Goal: Transaction & Acquisition: Purchase product/service

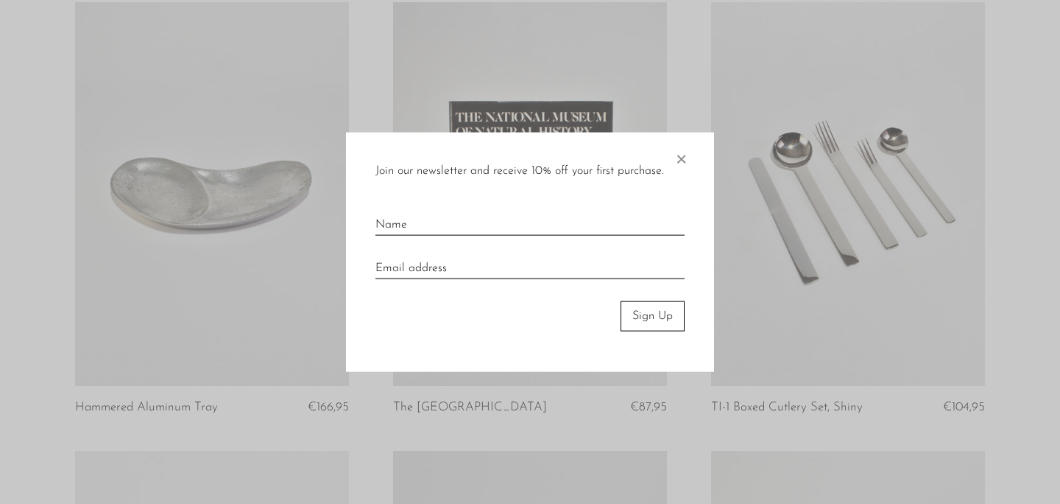
scroll to position [2379, 0]
click at [685, 155] on span "×" at bounding box center [681, 156] width 15 height 47
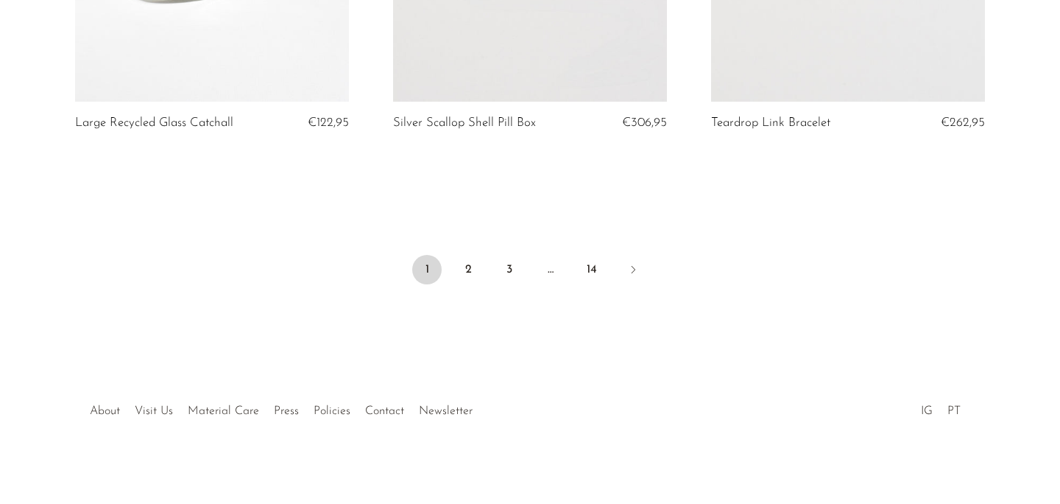
scroll to position [5397, 0]
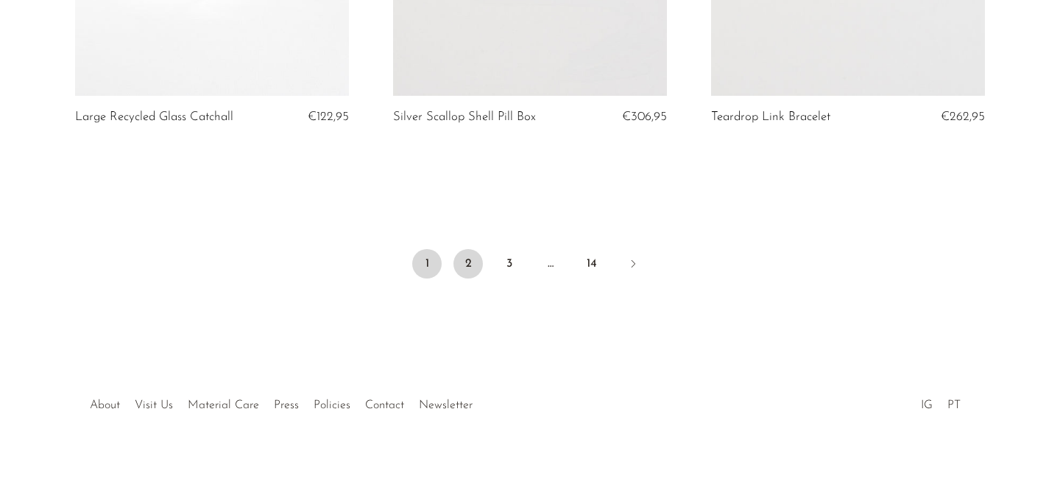
click at [477, 261] on link "2" at bounding box center [467, 263] width 29 height 29
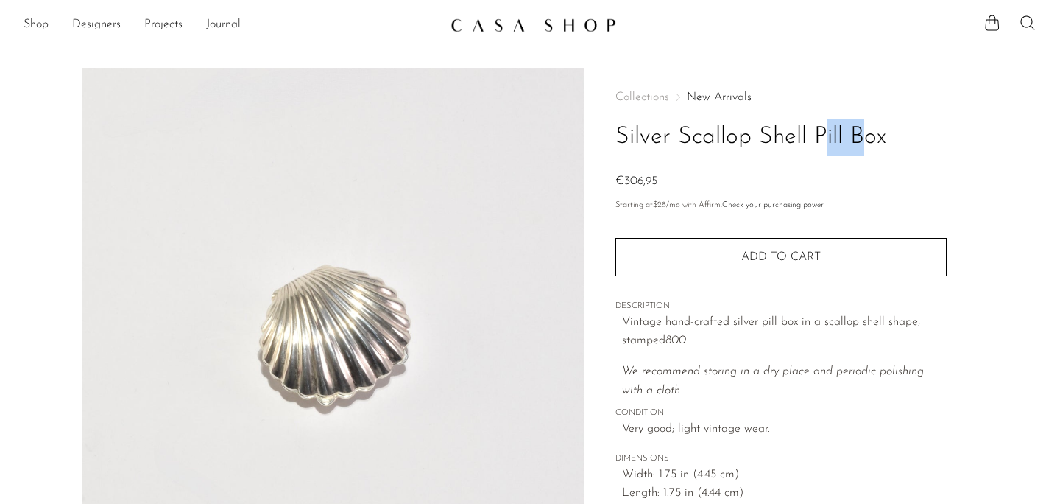
drag, startPoint x: 759, startPoint y: 127, endPoint x: 804, endPoint y: 131, distance: 45.1
click at [804, 131] on h1 "Silver Scallop Shell Pill Box" at bounding box center [780, 138] width 331 height 38
copy h1 "Shell"
click at [1038, 21] on div "Shop Featured New Arrivals Bestsellers Coming Soon Jewelry Jewelry All Earrings…" at bounding box center [530, 25] width 1060 height 27
click at [1030, 21] on icon at bounding box center [1028, 23] width 18 height 18
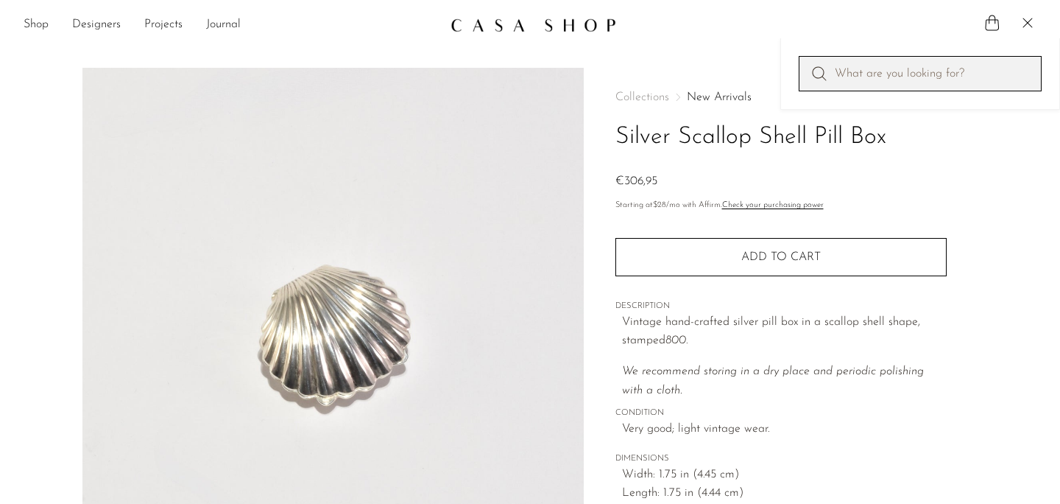
paste input "Shell"
type input "Shell"
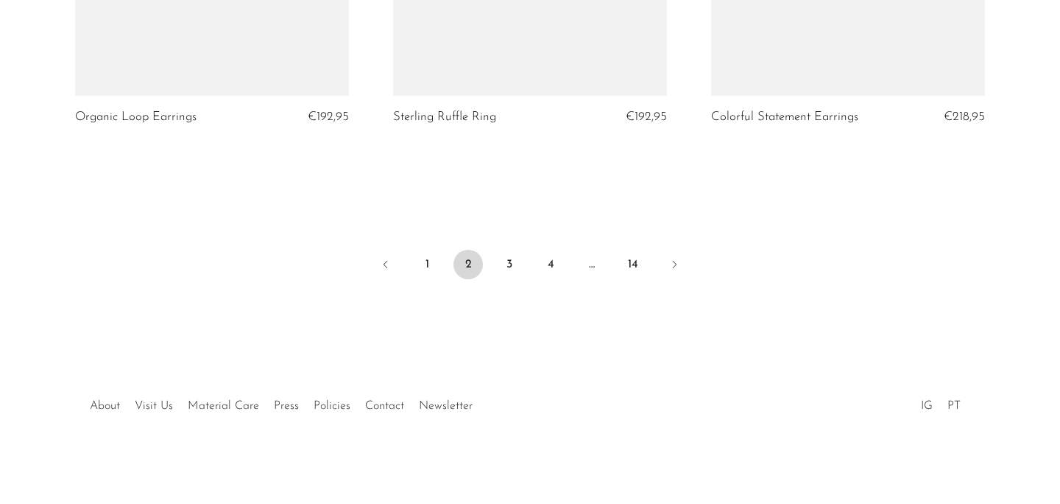
scroll to position [5379, 0]
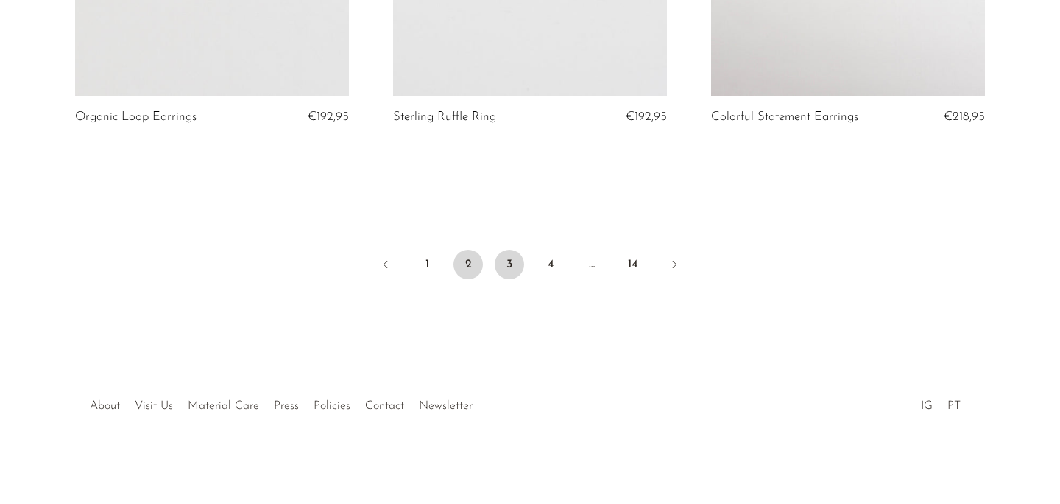
click at [517, 269] on link "3" at bounding box center [509, 264] width 29 height 29
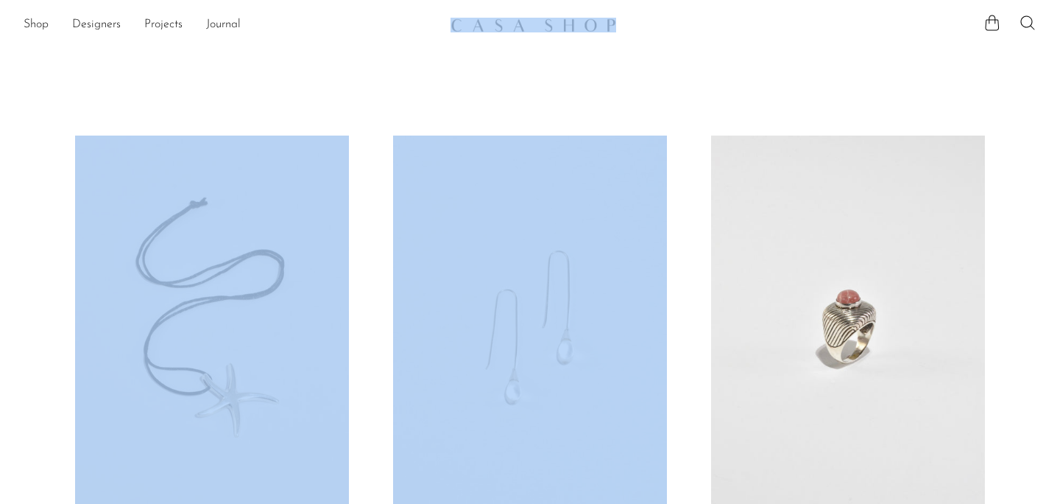
drag, startPoint x: 419, startPoint y: 24, endPoint x: 734, endPoint y: 46, distance: 315.8
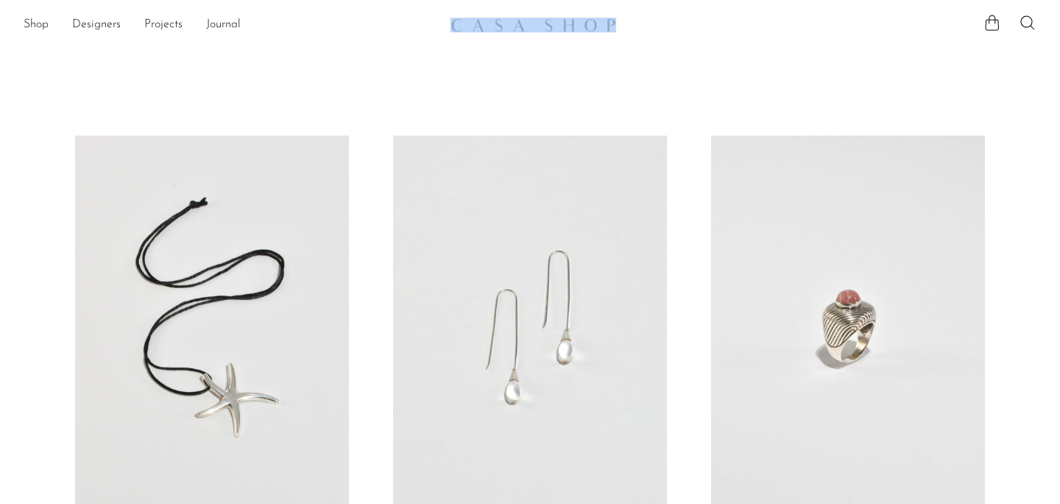
drag, startPoint x: 429, startPoint y: 10, endPoint x: 443, endPoint y: 25, distance: 20.8
click at [443, 25] on section "Shop Featured New Arrivals Bestsellers Coming Soon Jewelry Jewelry All Earrings…" at bounding box center [530, 19] width 1060 height 38
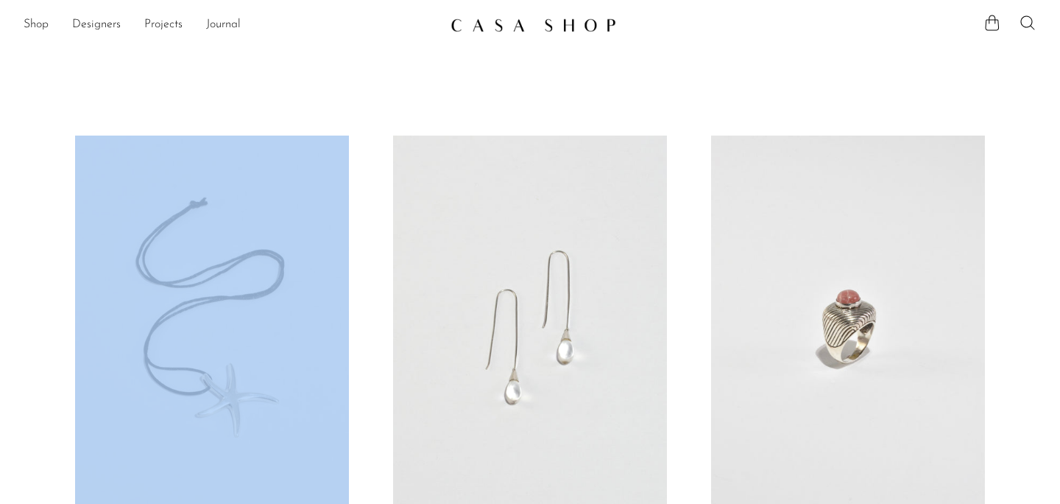
drag, startPoint x: 422, startPoint y: 40, endPoint x: 629, endPoint y: 17, distance: 208.2
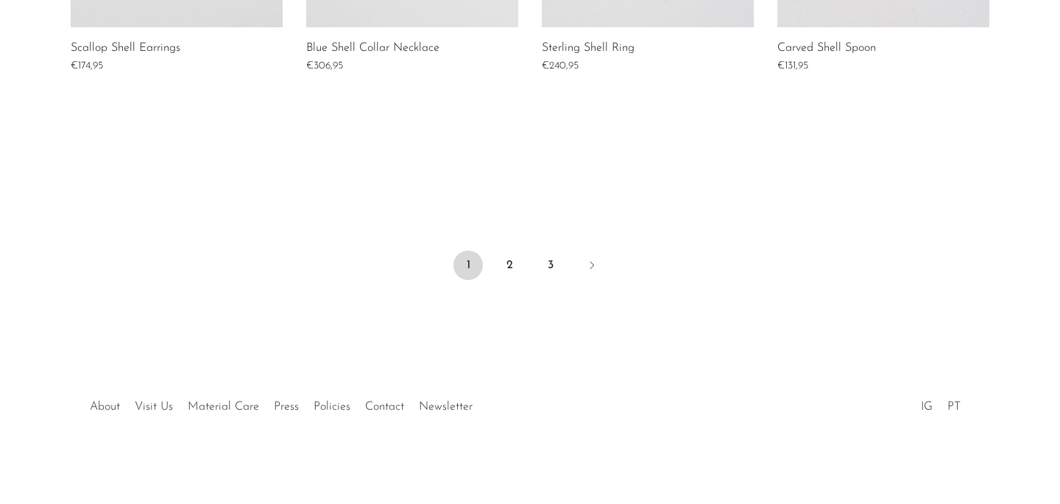
scroll to position [1321, 0]
click at [518, 261] on link "2" at bounding box center [509, 264] width 29 height 29
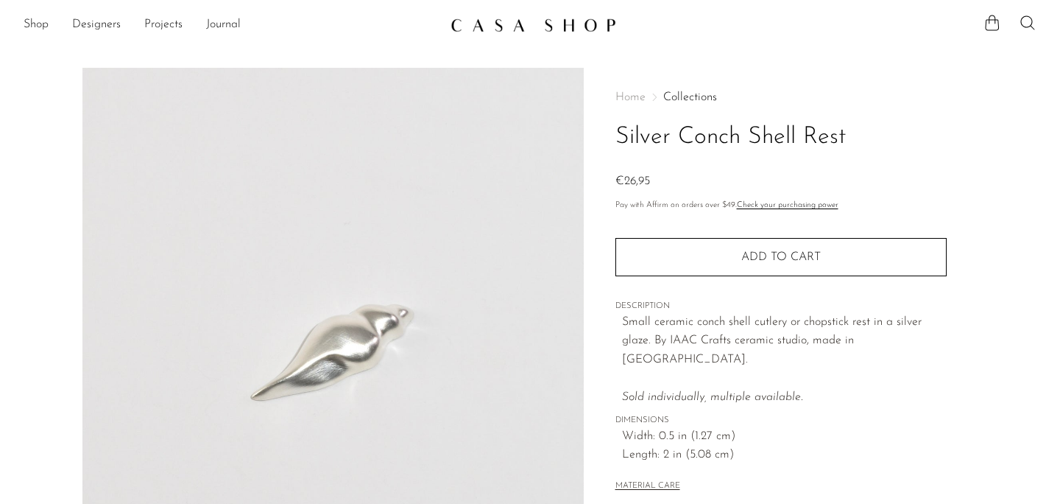
click at [687, 141] on h1 "Silver Conch Shell Rest" at bounding box center [780, 138] width 331 height 38
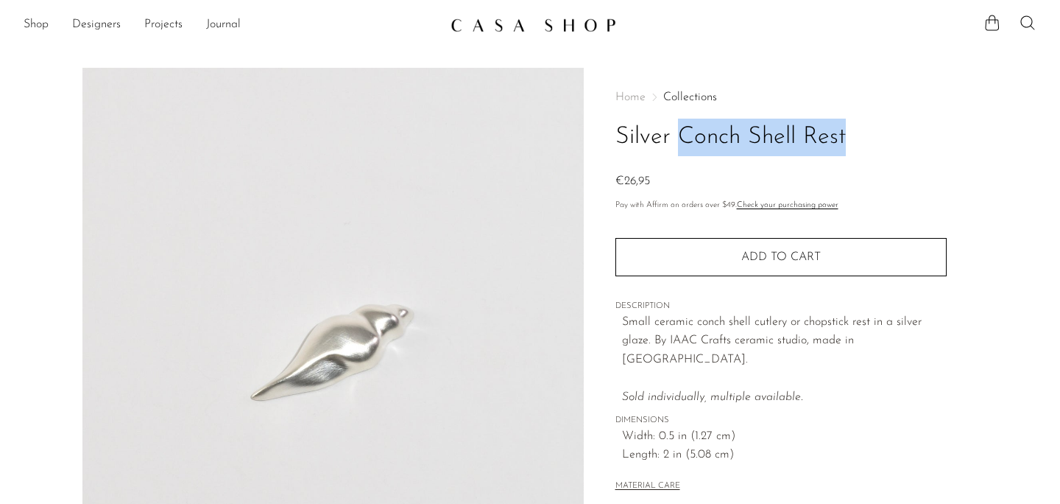
click at [687, 141] on h1 "Silver Conch Shell Rest" at bounding box center [780, 138] width 331 height 38
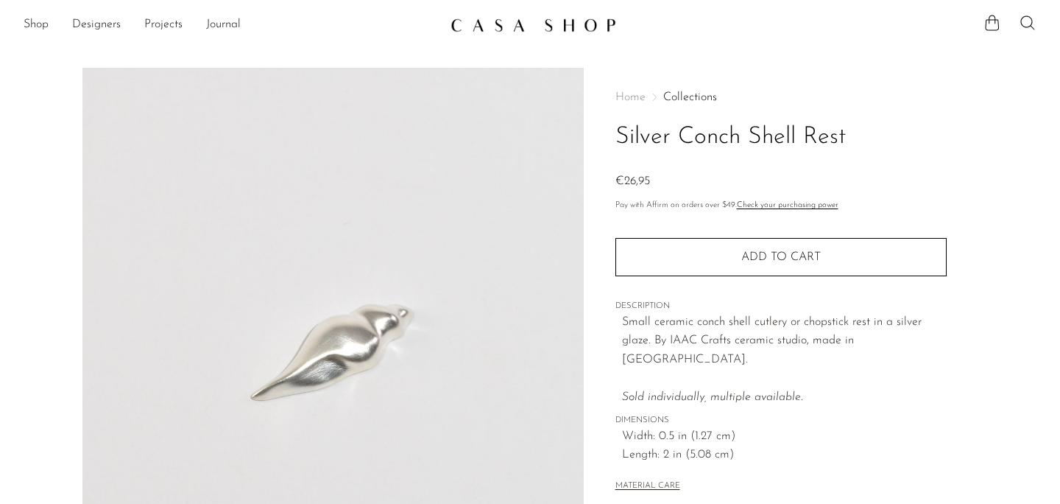
drag, startPoint x: 624, startPoint y: 137, endPoint x: 844, endPoint y: 129, distance: 220.3
click at [844, 129] on h1 "Silver Conch Shell Rest" at bounding box center [780, 138] width 331 height 38
click at [844, 128] on h1 "Silver Conch Shell Rest" at bounding box center [780, 138] width 331 height 38
drag, startPoint x: 844, startPoint y: 132, endPoint x: 618, endPoint y: 134, distance: 225.3
click at [618, 134] on h1 "Silver Conch Shell Rest" at bounding box center [780, 138] width 331 height 38
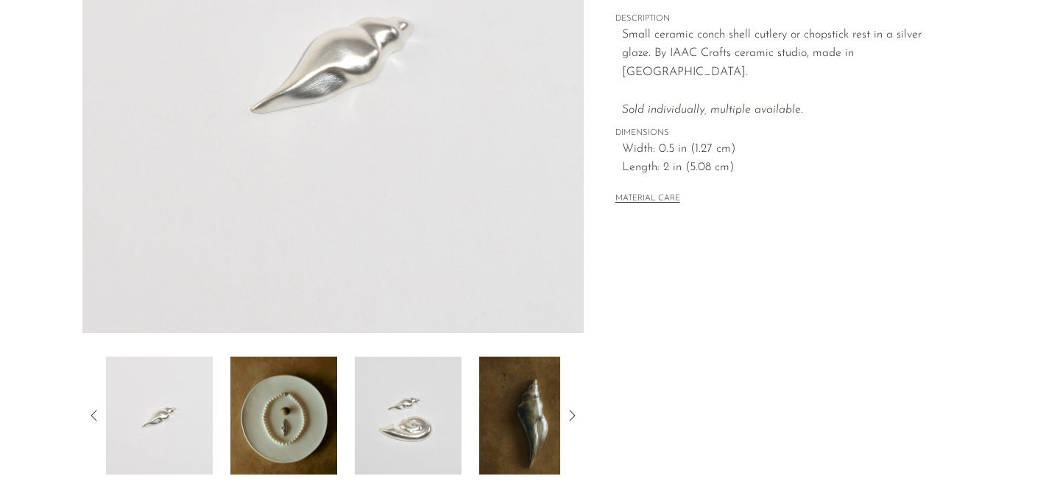
scroll to position [289, 0]
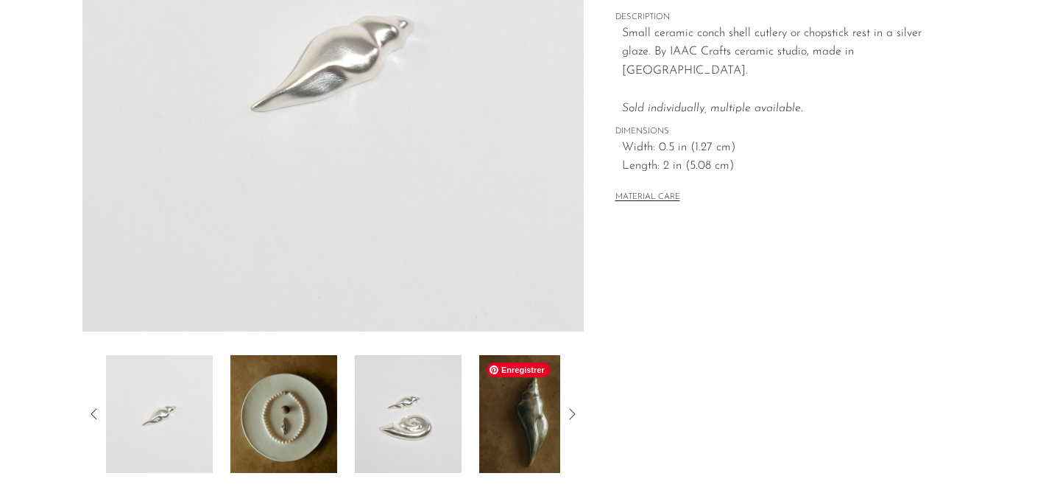
click at [537, 420] on img at bounding box center [532, 414] width 107 height 118
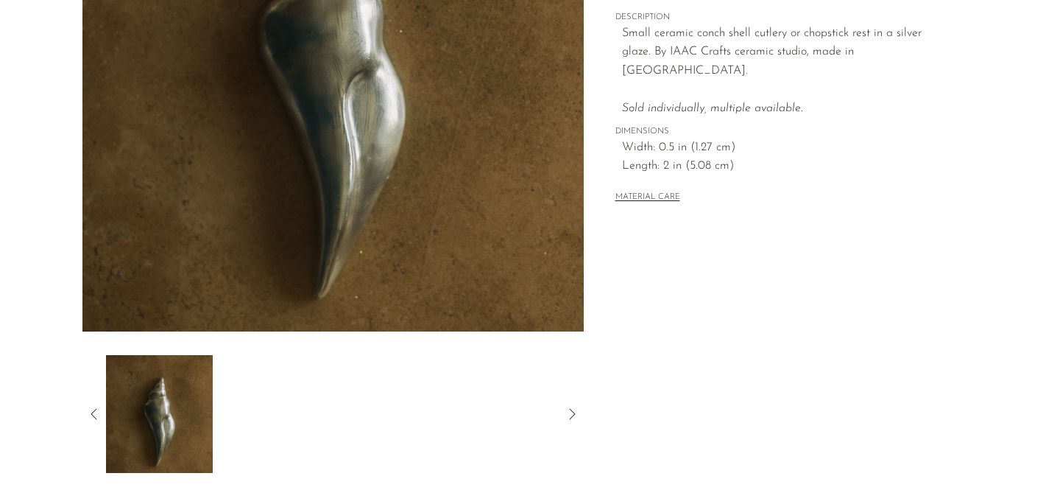
click at [571, 417] on icon at bounding box center [572, 414] width 18 height 18
click at [97, 410] on icon at bounding box center [94, 414] width 18 height 18
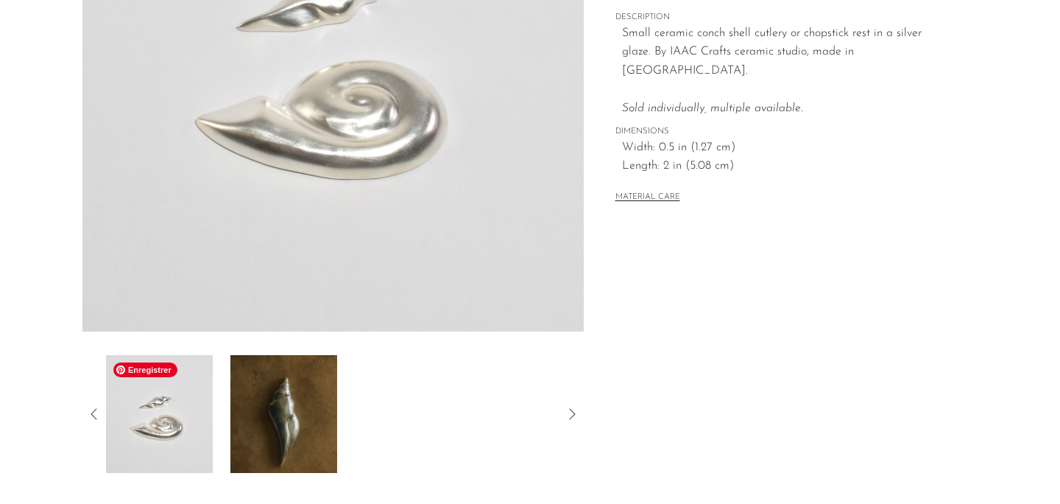
click at [167, 412] on img at bounding box center [159, 414] width 107 height 118
click at [98, 408] on icon at bounding box center [94, 414] width 18 height 18
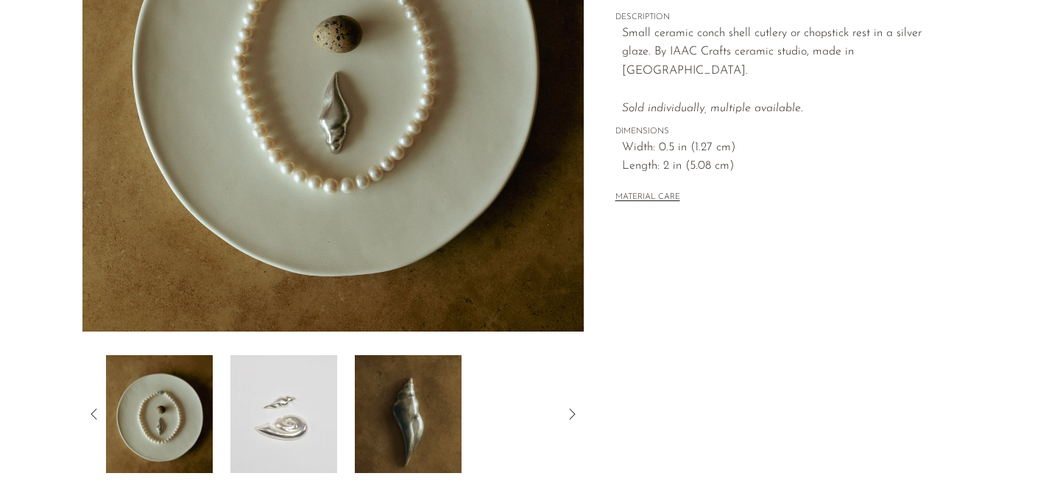
click at [98, 408] on icon at bounding box center [94, 414] width 18 height 18
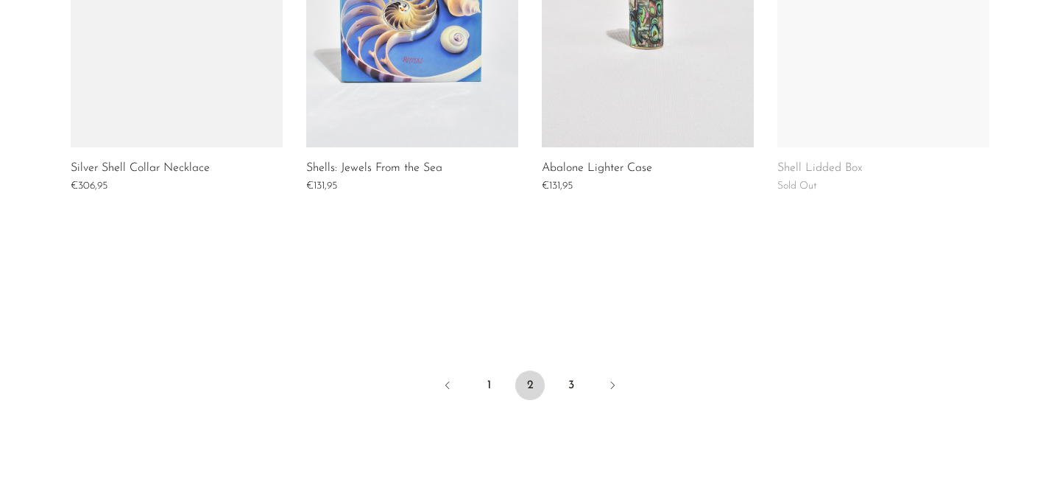
scroll to position [1232, 0]
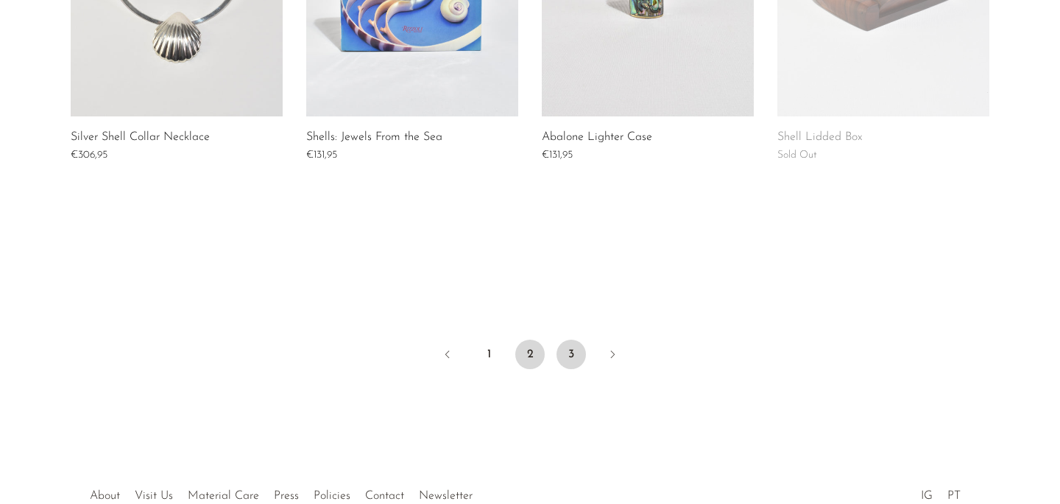
click at [567, 349] on link "3" at bounding box center [571, 353] width 29 height 29
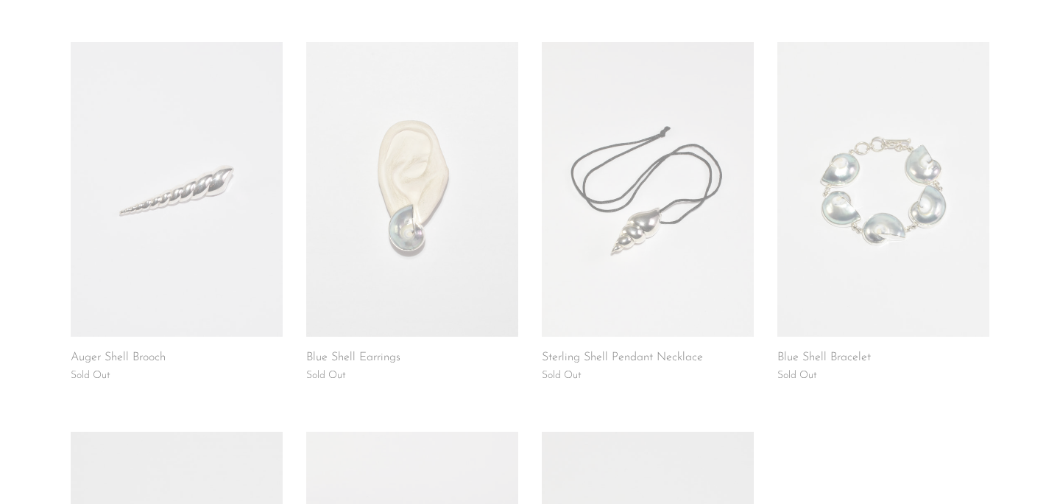
click at [531, 372] on div "Shell Pearl Earrings Sold Out Nautilus Shell Box Sold Out The Shell Sold Out Mo…" at bounding box center [530, 237] width 942 height 1168
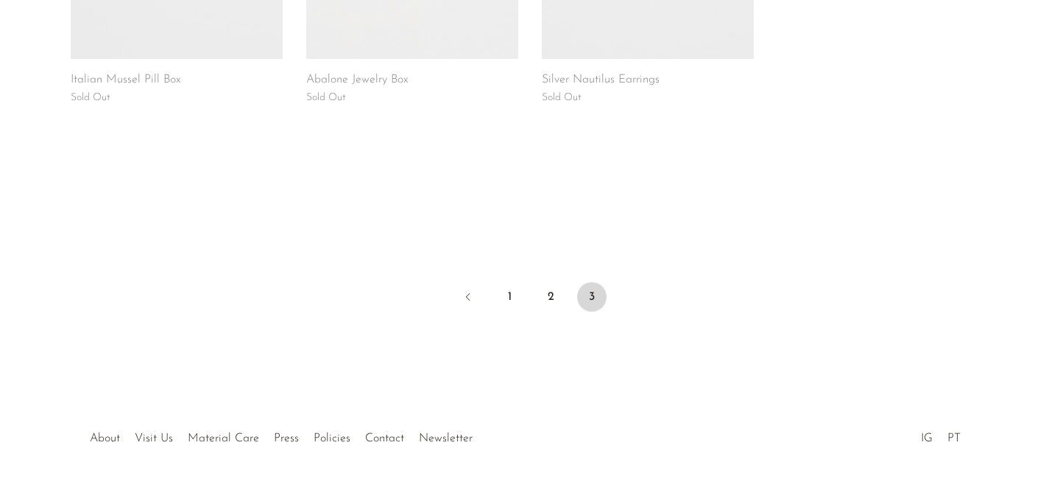
scroll to position [1321, 0]
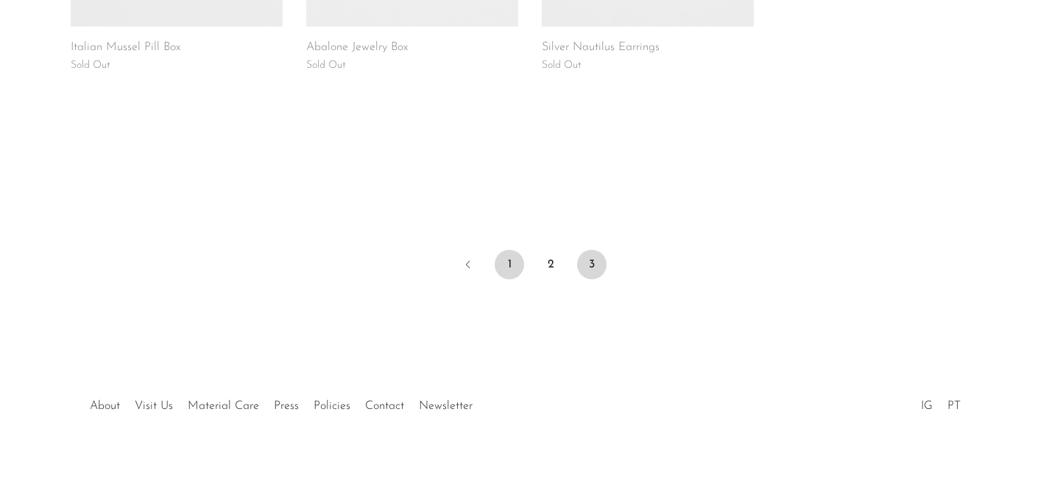
click at [512, 271] on link "1" at bounding box center [509, 264] width 29 height 29
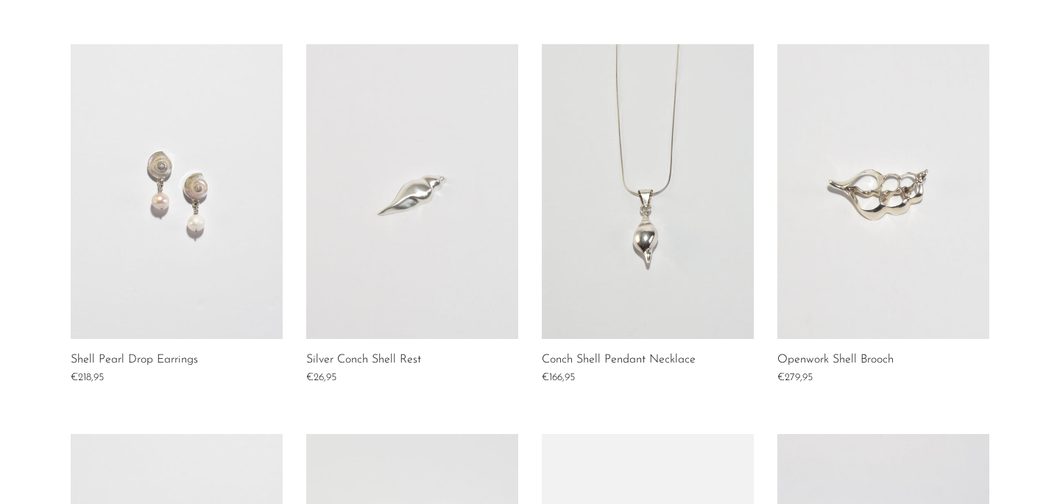
scroll to position [621, 0]
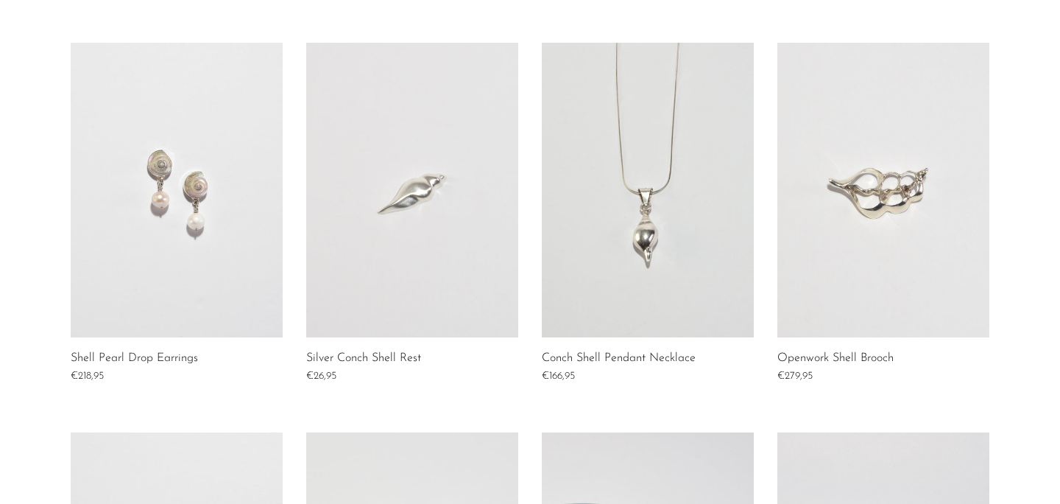
click at [533, 350] on div "Shell Coral Earrings €306,95 Sterling Shell Pillbox €432,95 Clam Shell Pill Box…" at bounding box center [530, 237] width 942 height 1168
click at [768, 354] on div "Shell Coral Earrings €306,95 Sterling Shell Pillbox €432,95 Clam Shell Pill Box…" at bounding box center [530, 237] width 942 height 1168
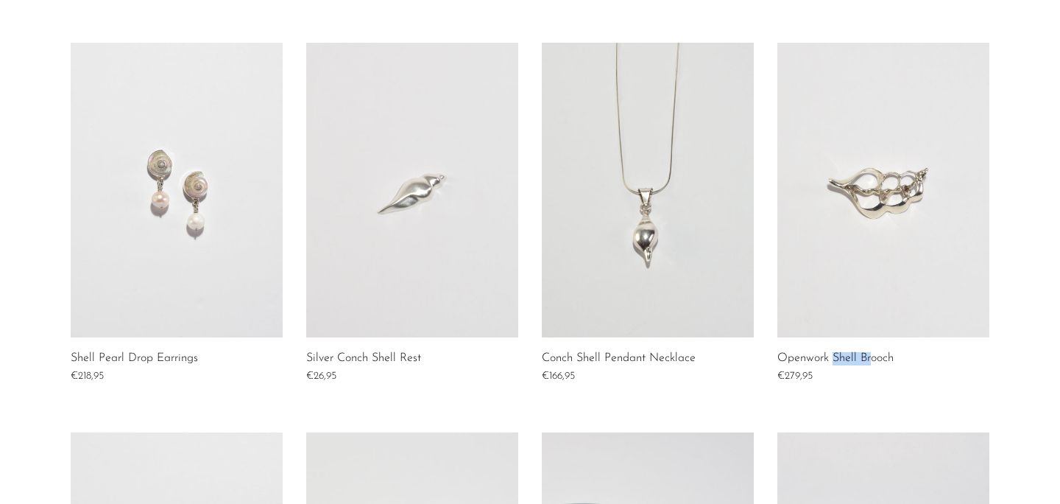
click at [768, 354] on div "Shell Coral Earrings €306,95 Sterling Shell Pillbox €432,95 Clam Shell Pill Box…" at bounding box center [530, 237] width 942 height 1168
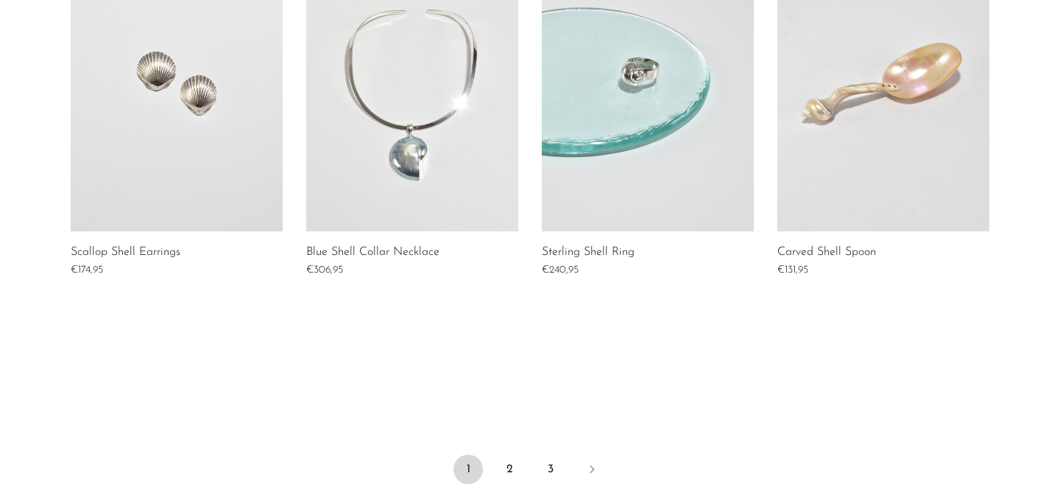
scroll to position [1118, 0]
click at [509, 468] on link "2" at bounding box center [509, 467] width 29 height 29
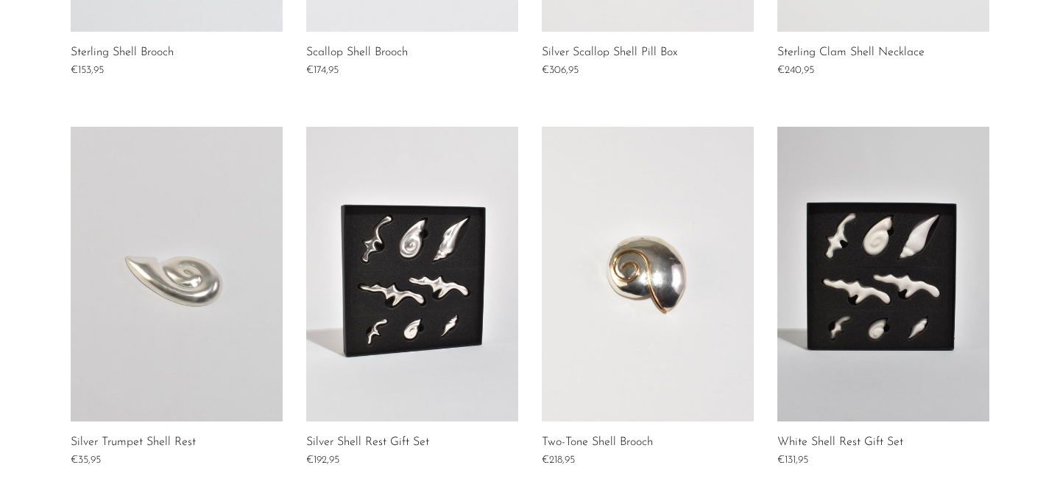
scroll to position [540, 0]
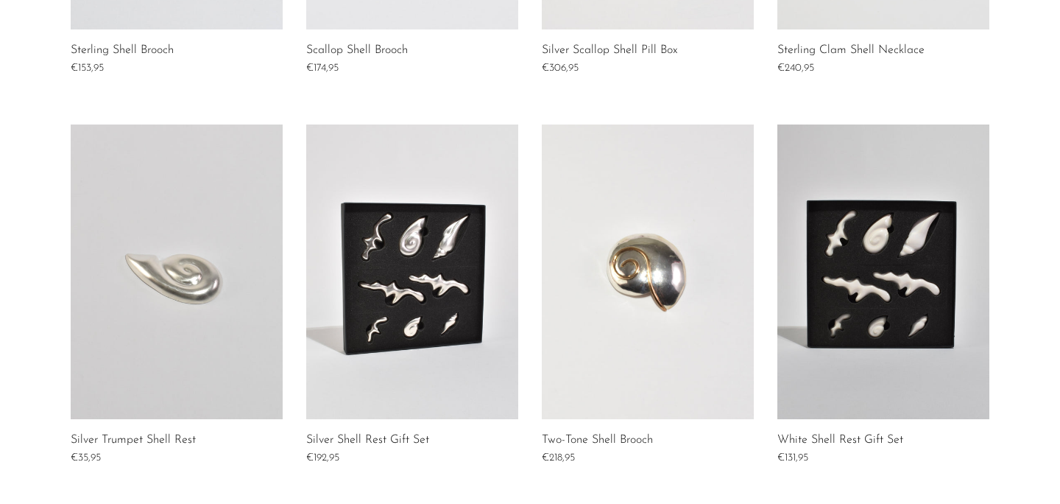
click at [897, 300] on link at bounding box center [883, 271] width 212 height 294
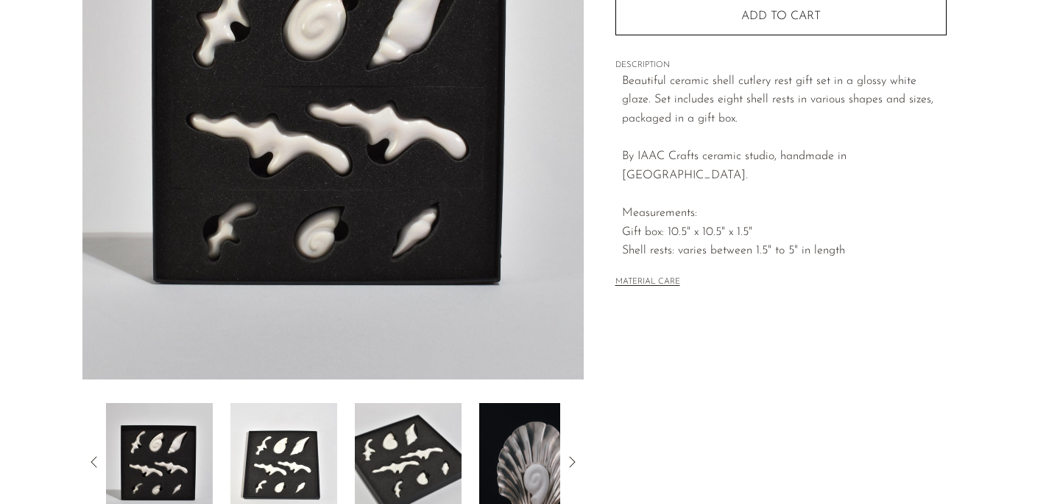
scroll to position [455, 0]
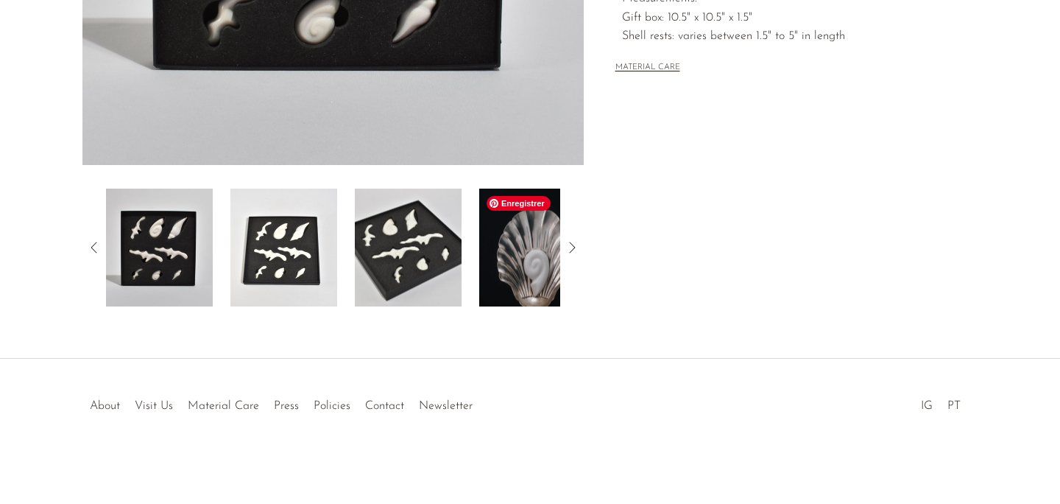
click at [526, 269] on img at bounding box center [532, 247] width 107 height 118
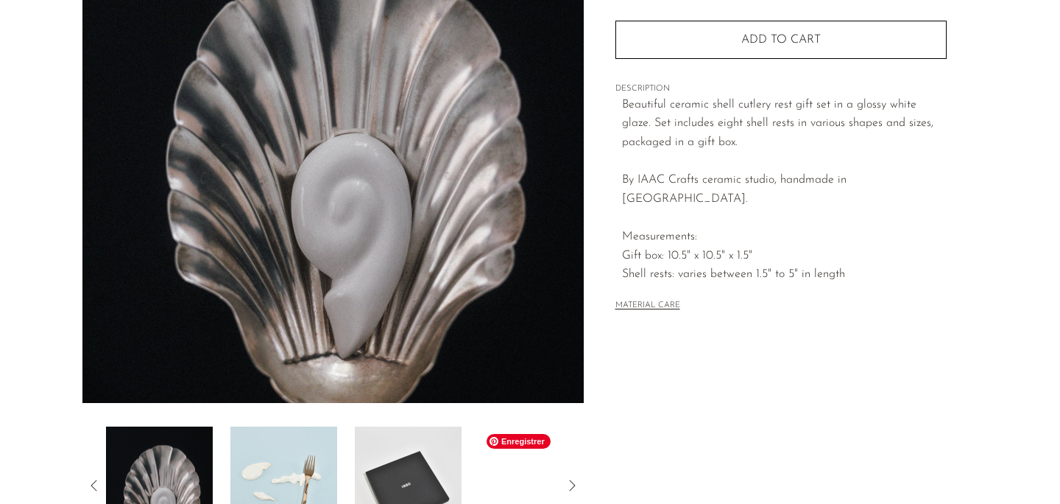
scroll to position [199, 0]
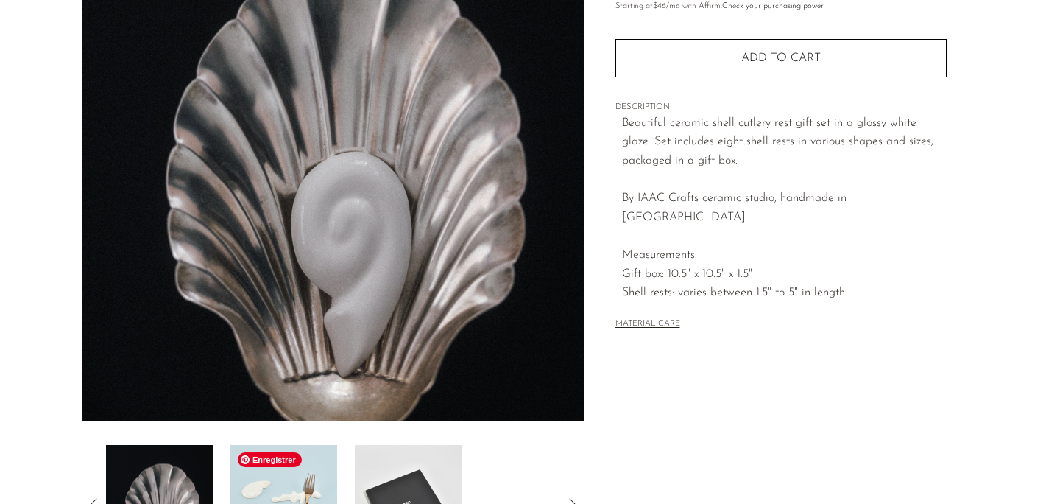
click at [326, 469] on img at bounding box center [283, 504] width 107 height 118
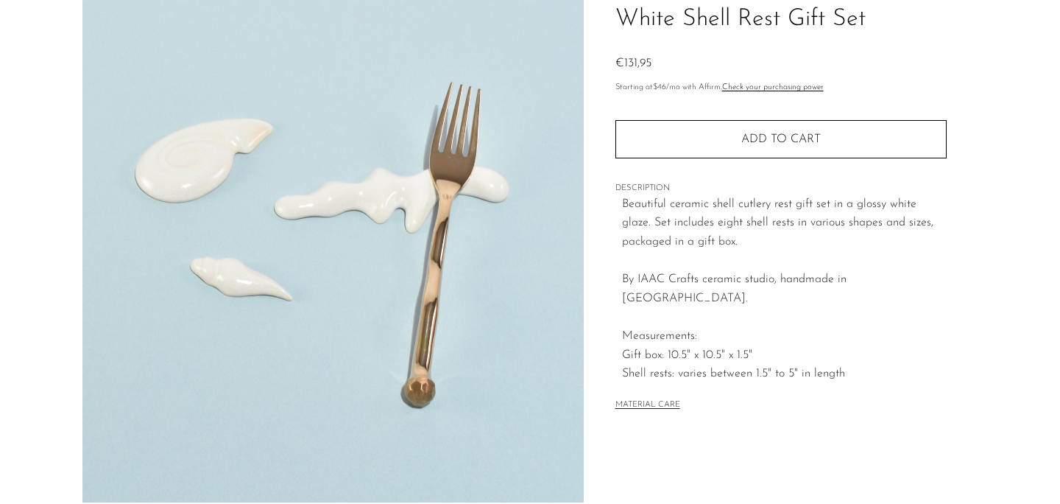
scroll to position [104, 0]
